Goal: Information Seeking & Learning: Learn about a topic

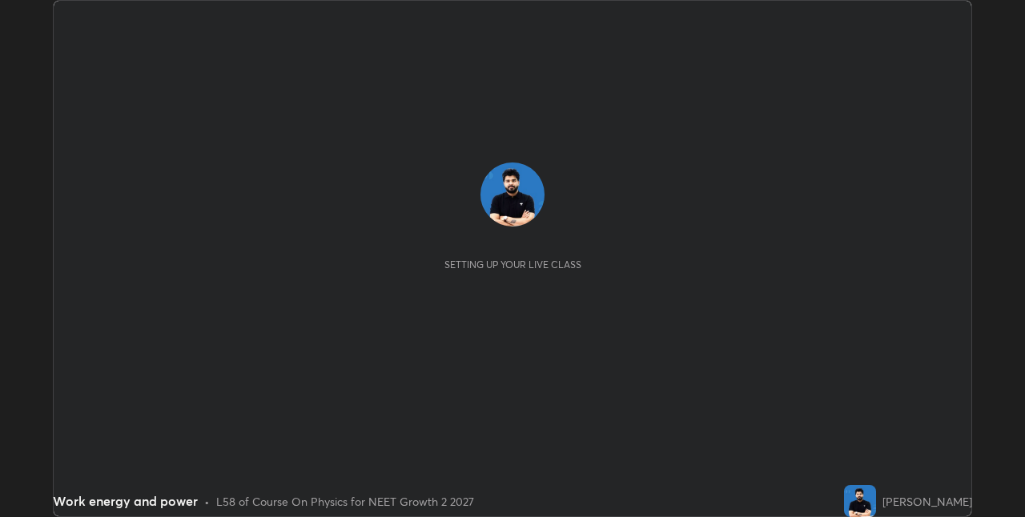
scroll to position [517, 1024]
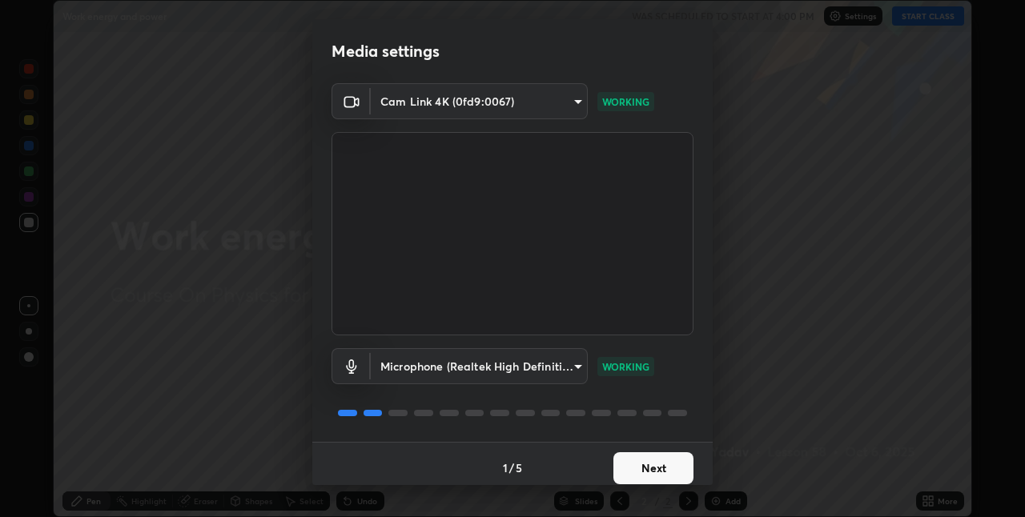
click at [634, 475] on button "Next" at bounding box center [653, 468] width 80 height 32
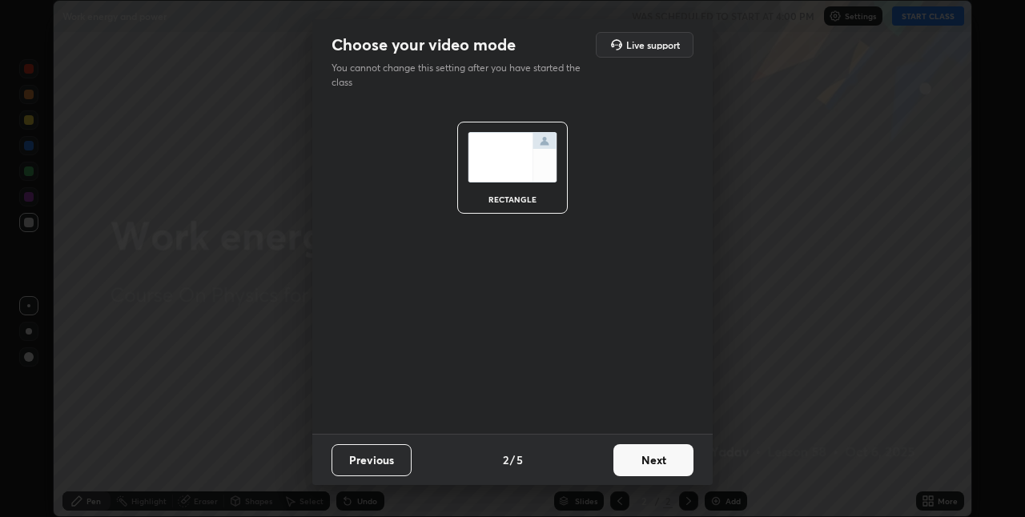
click at [635, 474] on button "Next" at bounding box center [653, 460] width 80 height 32
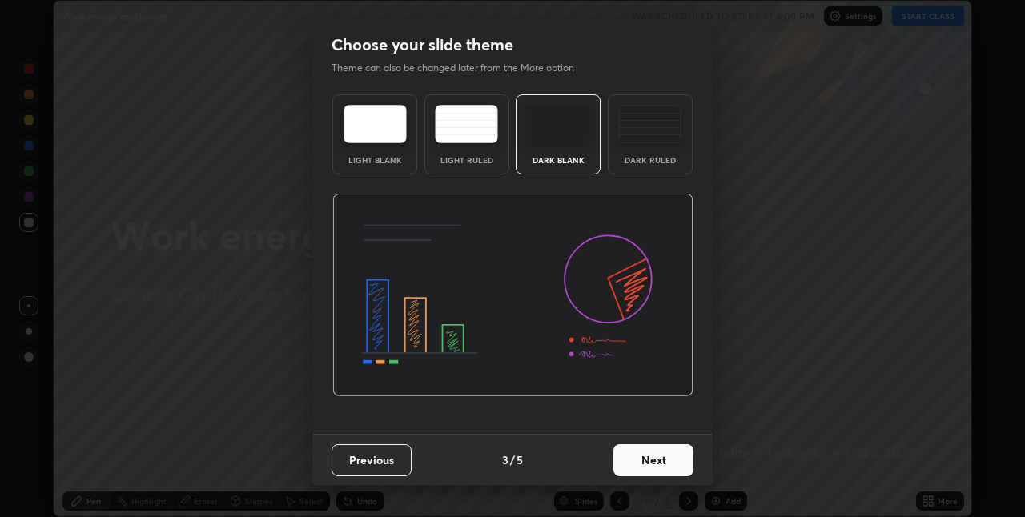
click at [652, 462] on button "Next" at bounding box center [653, 460] width 80 height 32
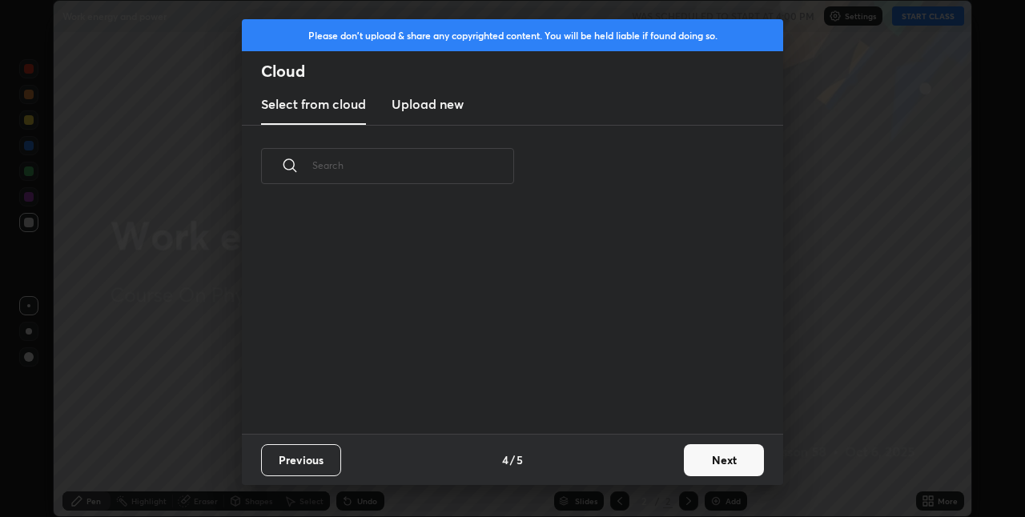
scroll to position [227, 514]
click at [697, 452] on button "Next" at bounding box center [724, 460] width 80 height 32
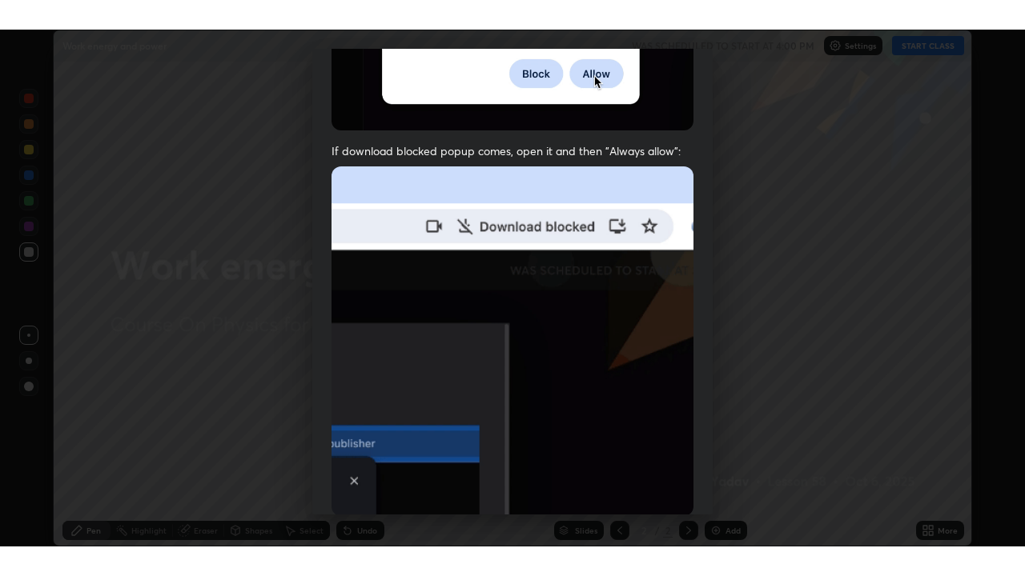
scroll to position [335, 0]
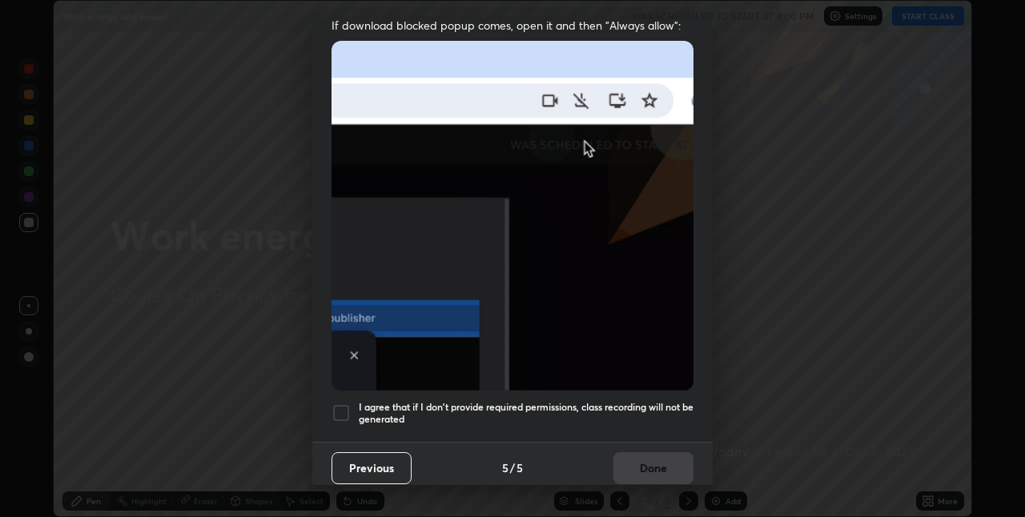
click at [339, 404] on div at bounding box center [340, 413] width 19 height 19
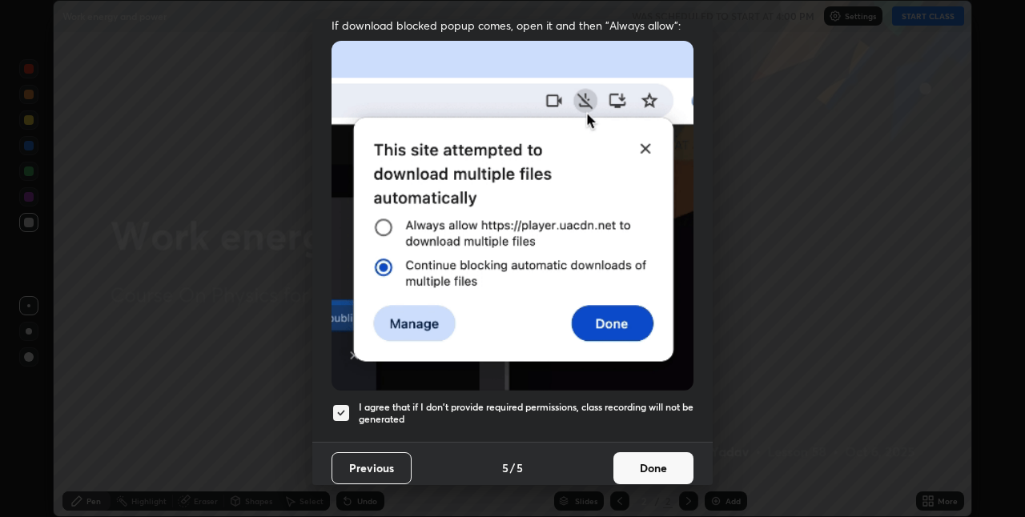
click at [639, 456] on button "Done" at bounding box center [653, 468] width 80 height 32
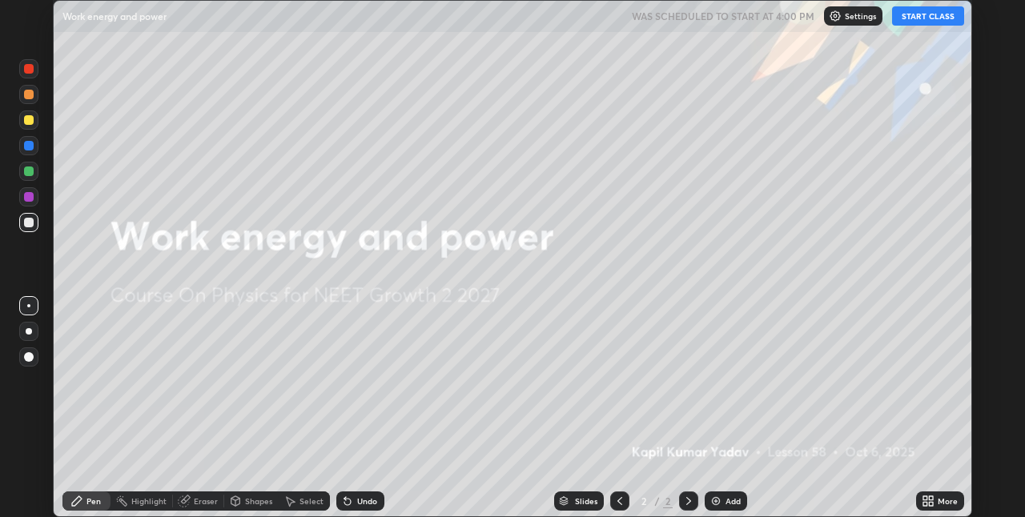
click at [914, 15] on button "START CLASS" at bounding box center [928, 15] width 72 height 19
click at [930, 502] on icon at bounding box center [931, 504] width 4 height 4
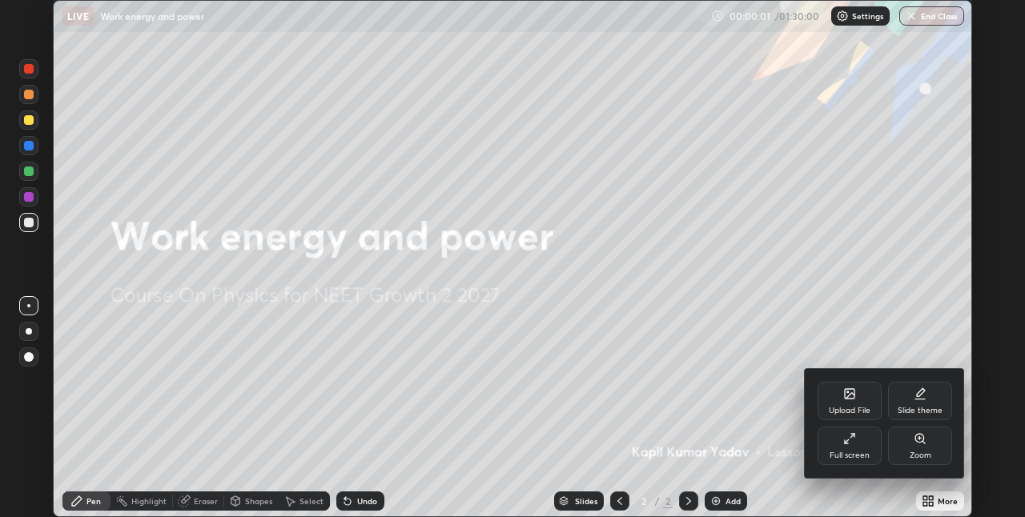
click at [857, 445] on div "Full screen" at bounding box center [849, 446] width 64 height 38
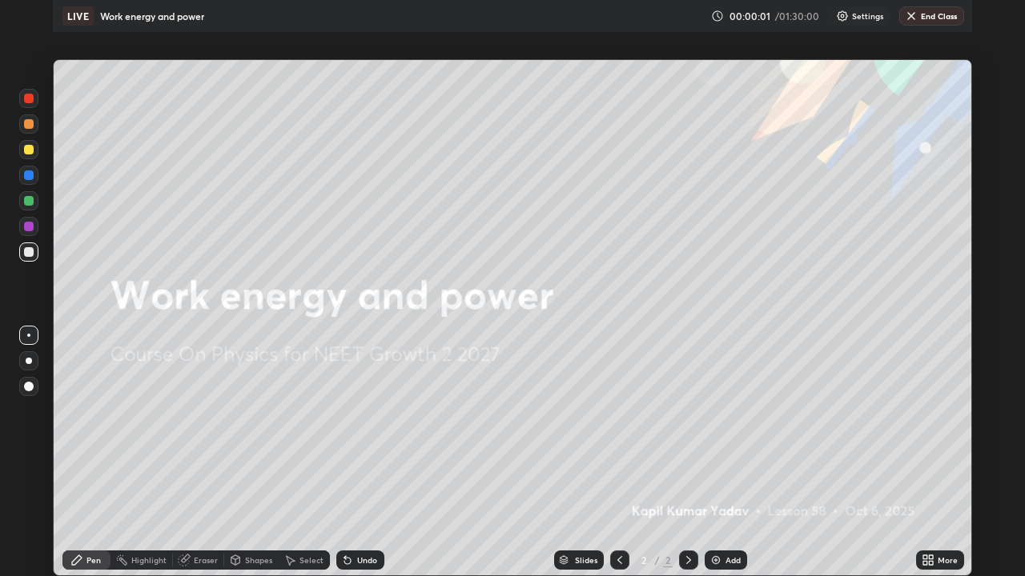
scroll to position [576, 1025]
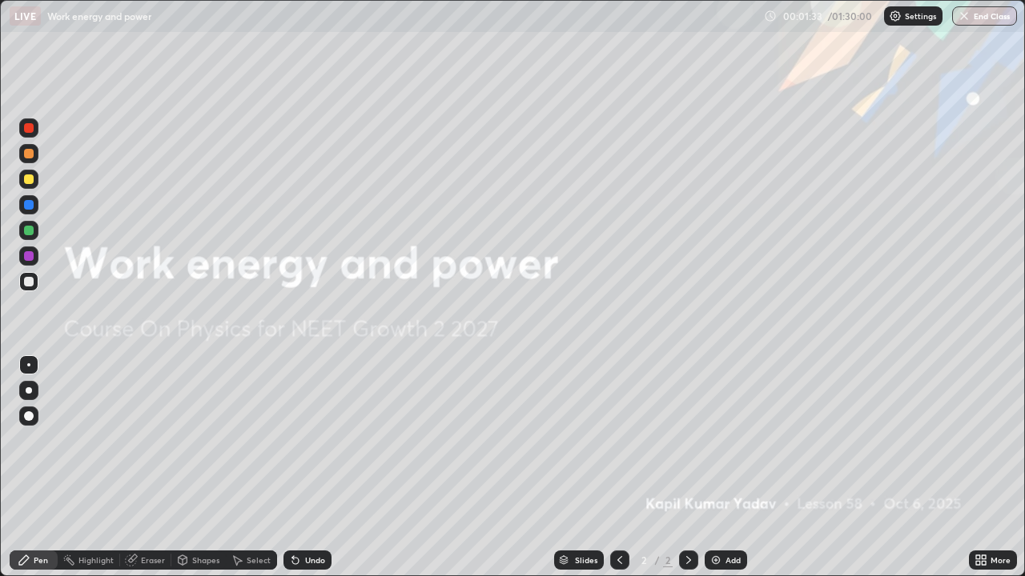
click at [713, 516] on img at bounding box center [715, 560] width 13 height 13
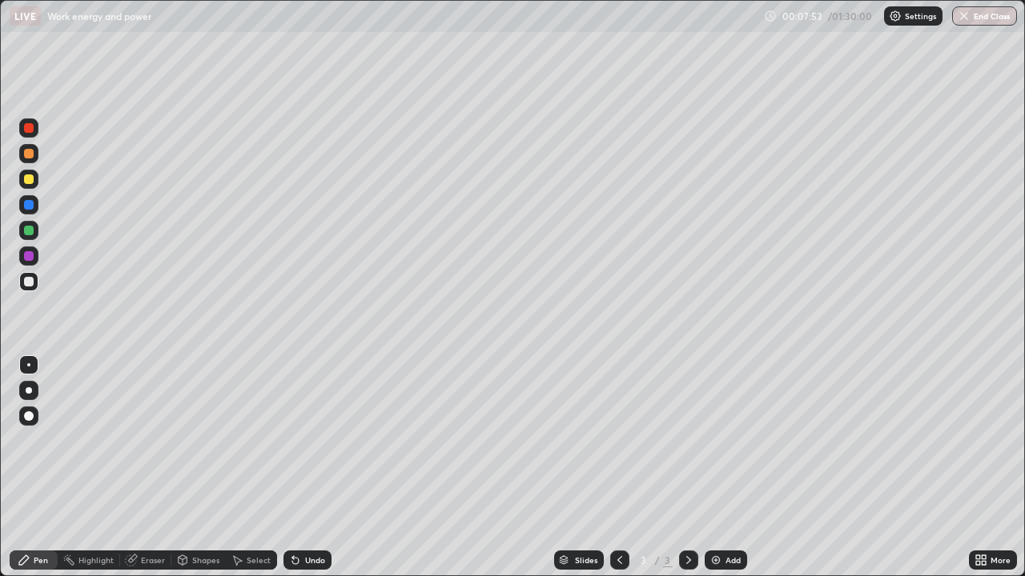
click at [713, 516] on img at bounding box center [715, 560] width 13 height 13
click at [709, 516] on div "Add" at bounding box center [726, 560] width 42 height 19
click at [720, 516] on img at bounding box center [715, 560] width 13 height 13
click at [145, 516] on div "Eraser" at bounding box center [153, 560] width 24 height 8
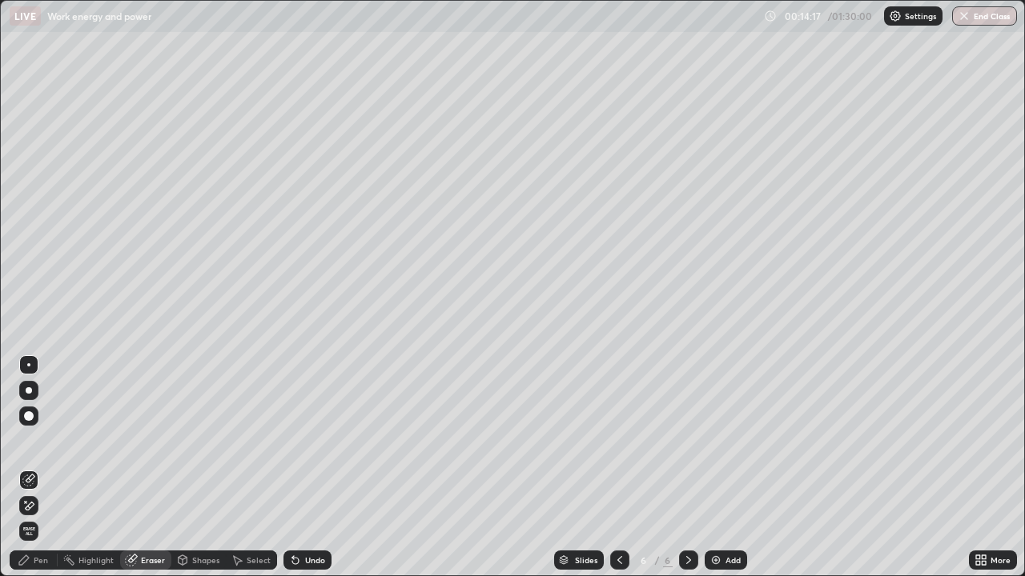
click at [48, 516] on div "Pen" at bounding box center [34, 560] width 48 height 19
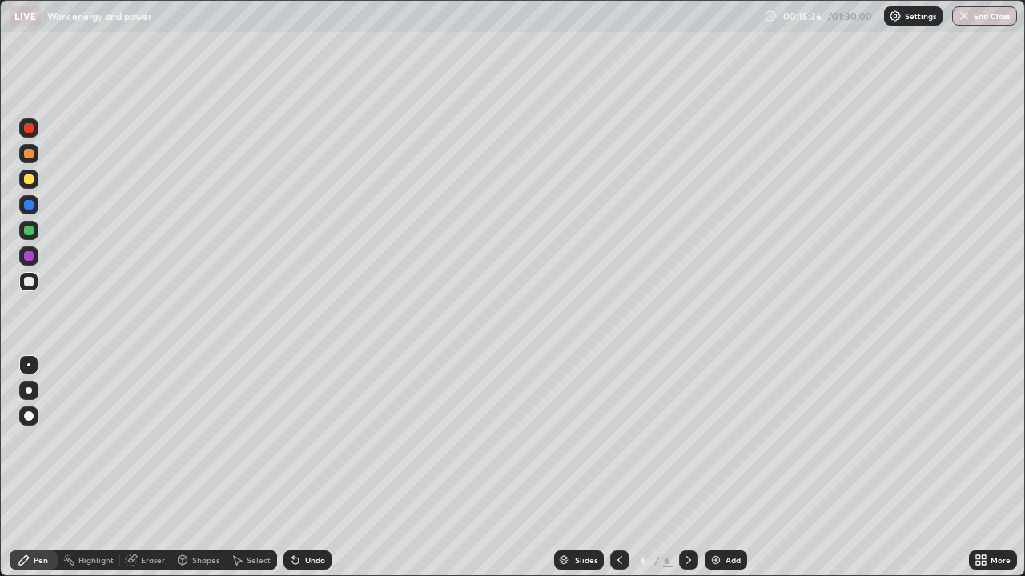
click at [721, 516] on div "Add" at bounding box center [726, 560] width 42 height 19
click at [725, 516] on div "Add" at bounding box center [732, 560] width 15 height 8
click at [727, 516] on div "Add" at bounding box center [732, 560] width 15 height 8
click at [25, 183] on div at bounding box center [28, 179] width 19 height 19
click at [721, 516] on div "Add" at bounding box center [726, 560] width 42 height 19
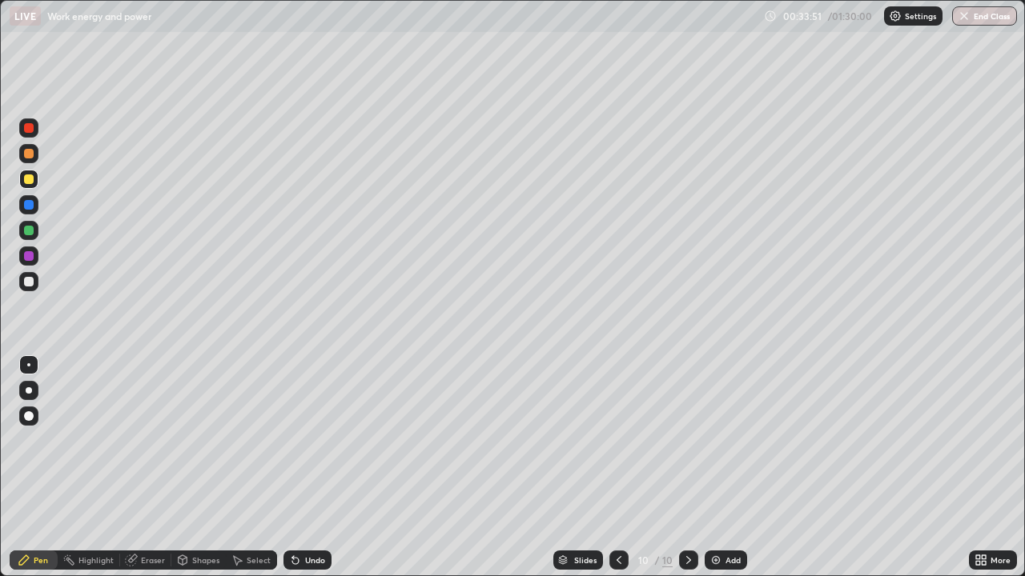
click at [718, 516] on img at bounding box center [715, 560] width 13 height 13
click at [723, 516] on div "Add" at bounding box center [726, 560] width 42 height 19
click at [715, 516] on img at bounding box center [715, 560] width 13 height 13
click at [720, 516] on img at bounding box center [715, 560] width 13 height 13
click at [27, 181] on div at bounding box center [29, 180] width 10 height 10
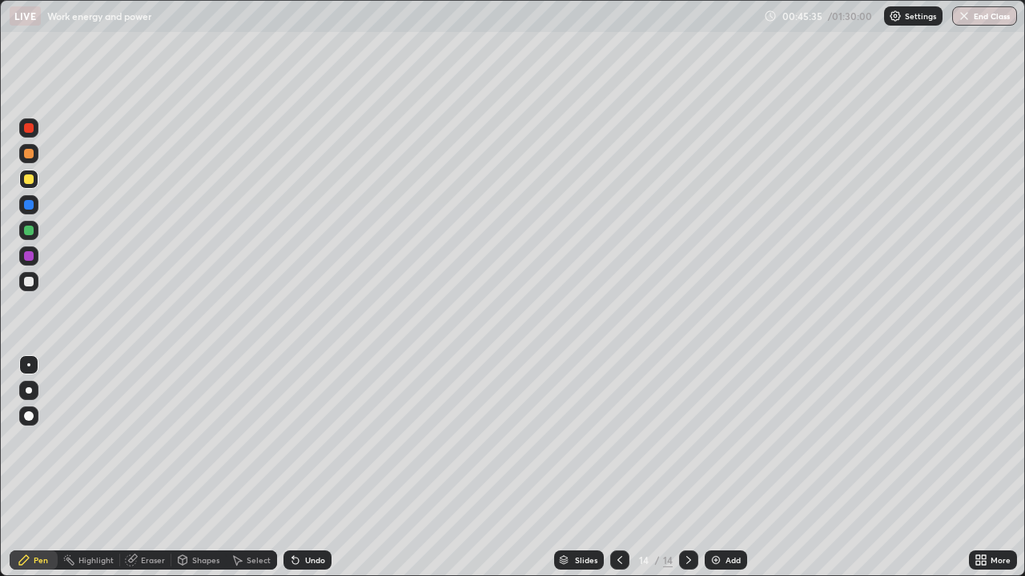
click at [27, 231] on div at bounding box center [29, 231] width 10 height 10
click at [721, 516] on img at bounding box center [715, 560] width 13 height 13
click at [714, 516] on img at bounding box center [715, 560] width 13 height 13
click at [721, 516] on div "Add" at bounding box center [726, 560] width 42 height 19
click at [26, 283] on div at bounding box center [29, 282] width 10 height 10
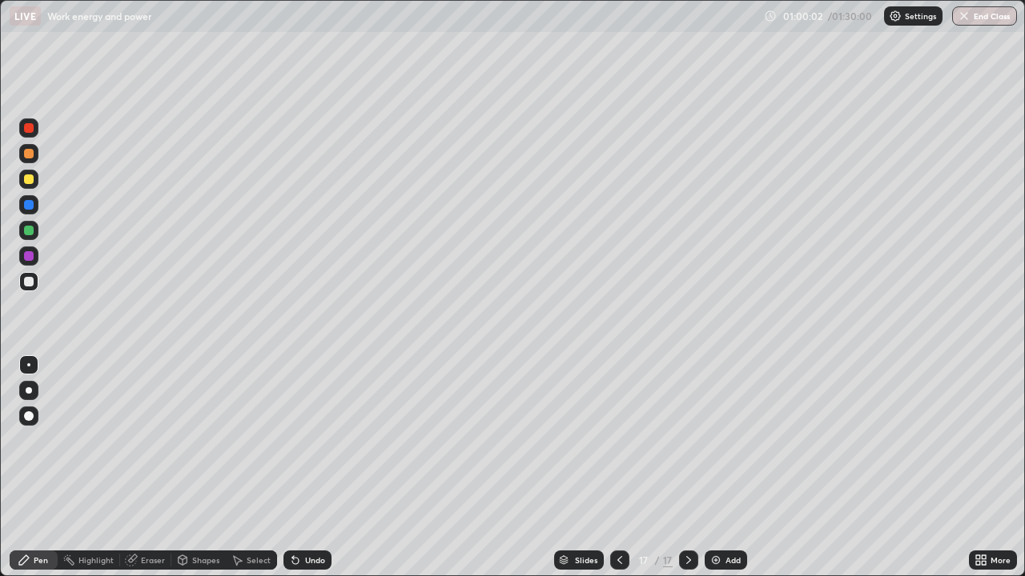
click at [311, 516] on div "Undo" at bounding box center [307, 560] width 48 height 19
click at [713, 516] on img at bounding box center [715, 560] width 13 height 13
click at [725, 516] on div "Add" at bounding box center [732, 560] width 15 height 8
click at [713, 516] on img at bounding box center [715, 560] width 13 height 13
click at [305, 516] on div "Undo" at bounding box center [315, 560] width 20 height 8
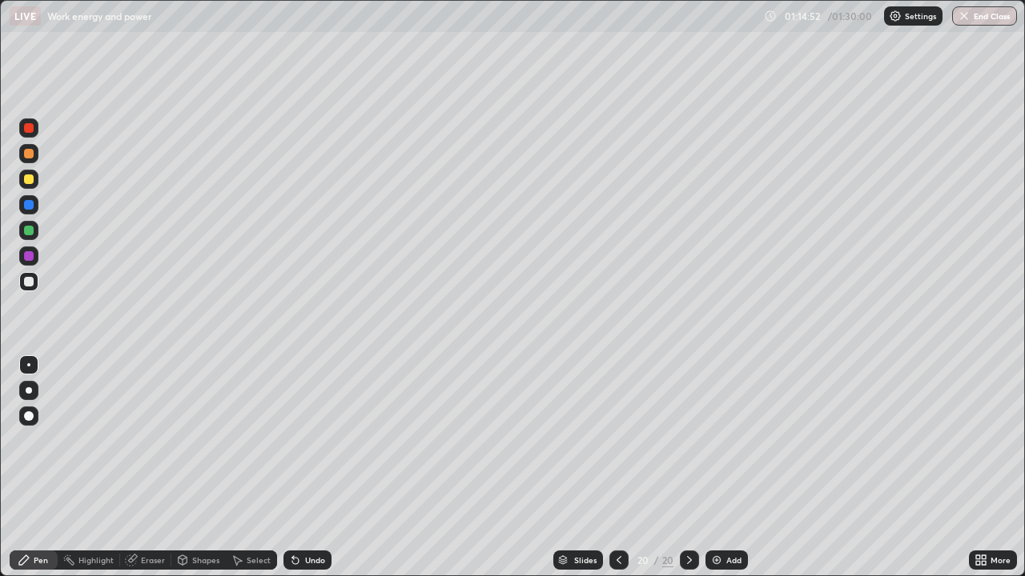
click at [304, 516] on div "Undo" at bounding box center [307, 560] width 48 height 19
click at [727, 516] on div "Add" at bounding box center [733, 560] width 15 height 8
click at [715, 516] on img at bounding box center [715, 560] width 13 height 13
click at [967, 20] on img "button" at bounding box center [964, 16] width 13 height 13
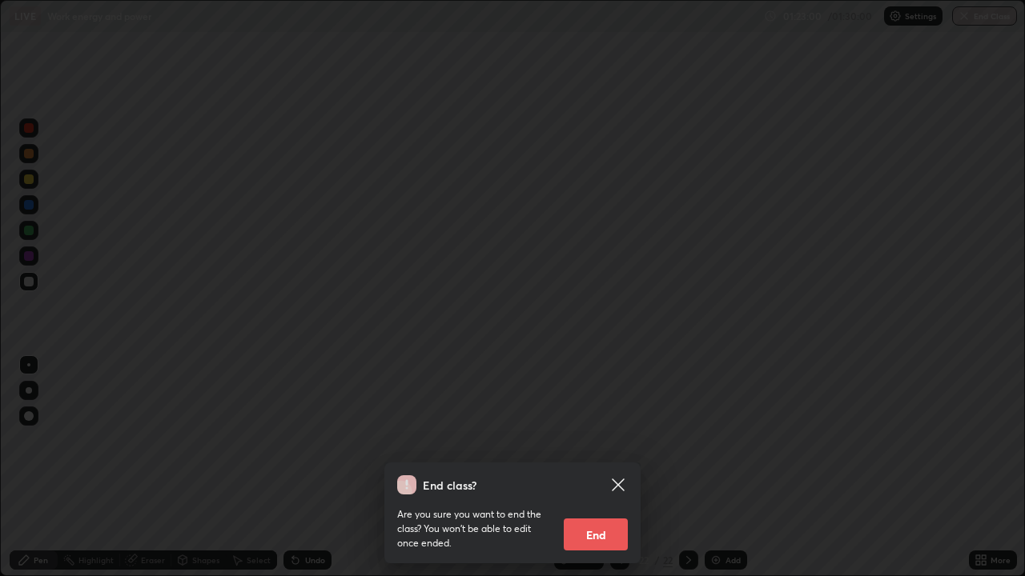
click at [597, 516] on button "End" at bounding box center [596, 535] width 64 height 32
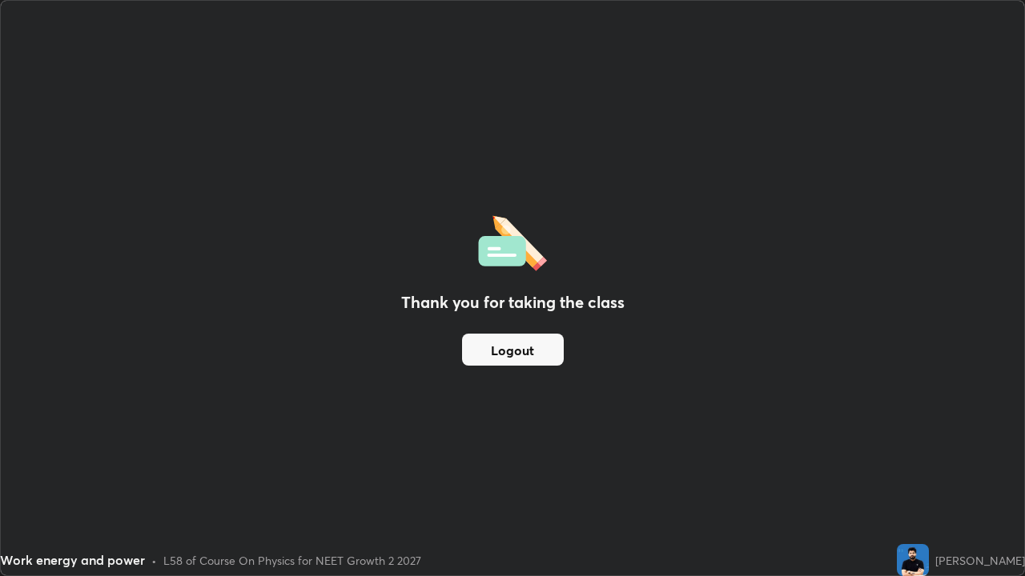
click at [512, 345] on button "Logout" at bounding box center [513, 350] width 102 height 32
